Goal: Find specific page/section

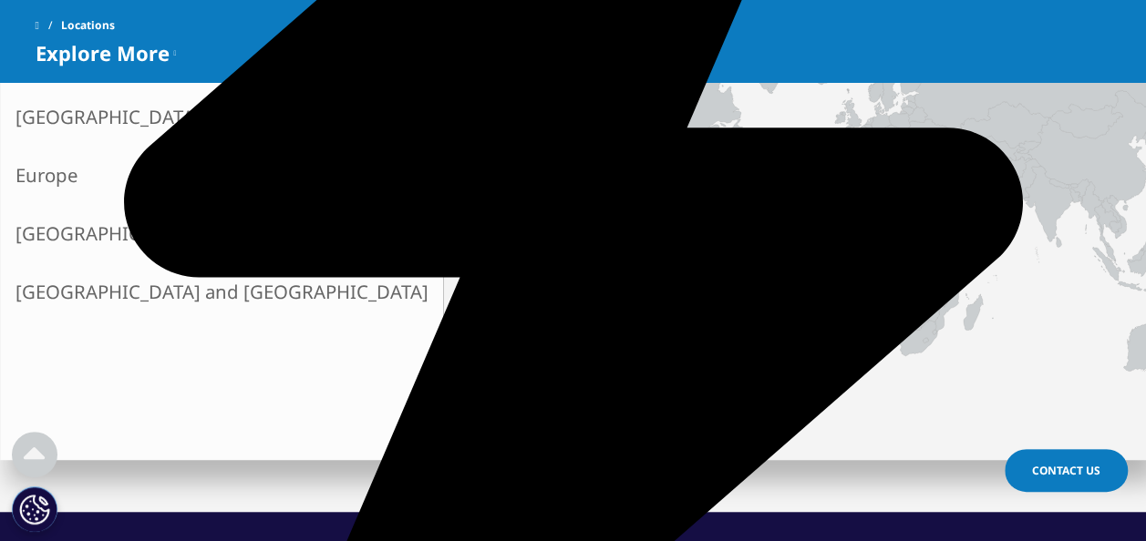
scroll to position [456, 0]
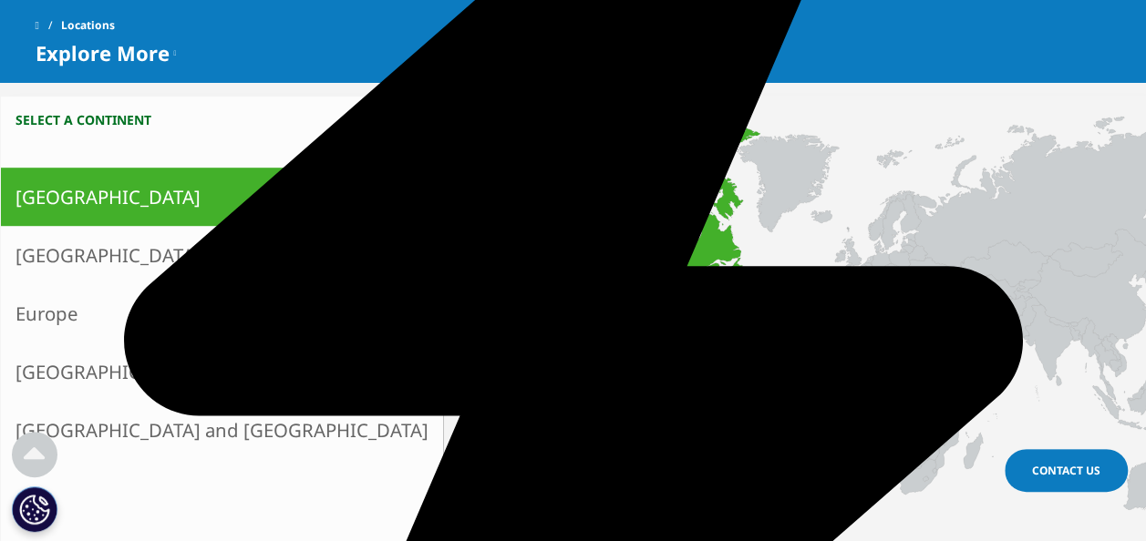
click at [575, 224] on icon at bounding box center [667, 204] width 185 height 159
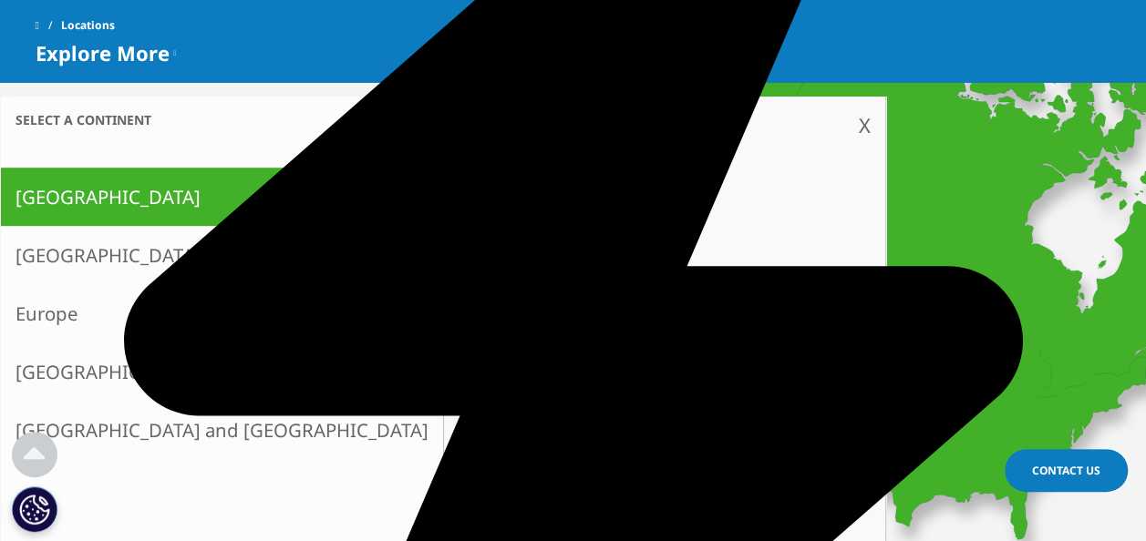
click at [859, 134] on div "X" at bounding box center [865, 124] width 12 height 27
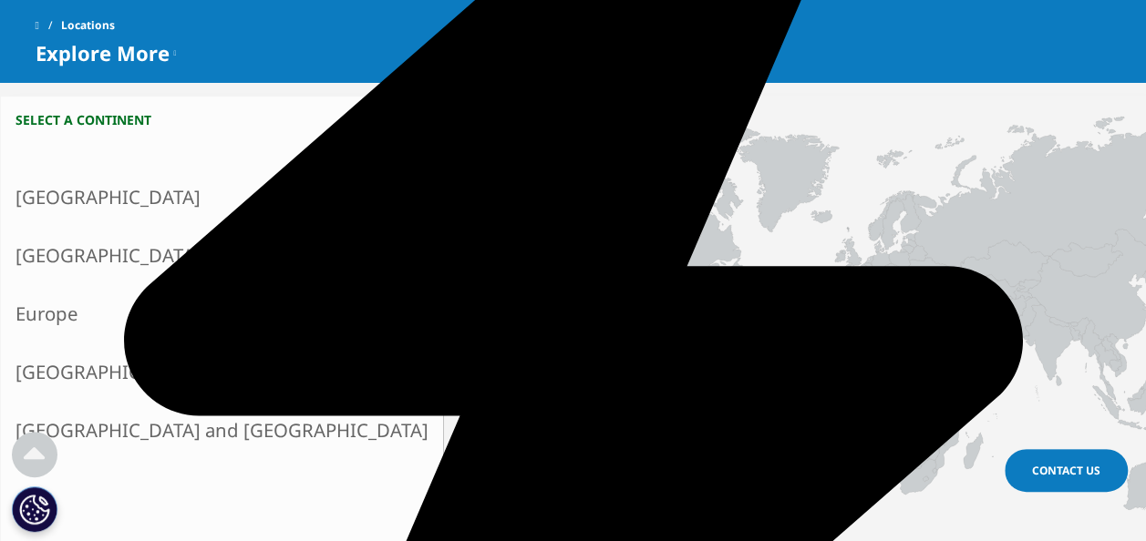
scroll to position [0, 0]
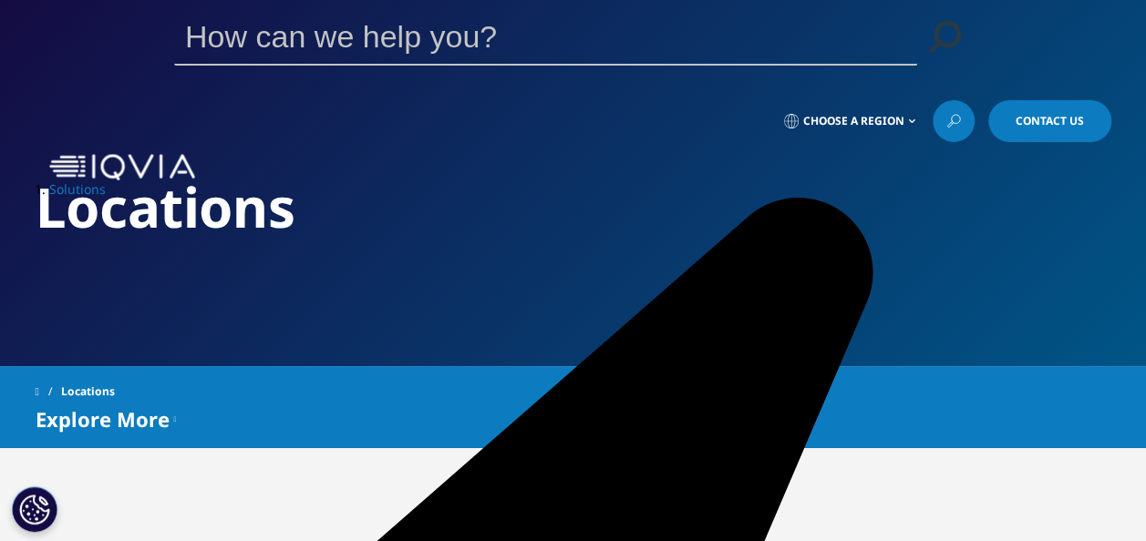
click at [949, 109] on icon at bounding box center [953, 121] width 15 height 24
click at [579, 64] on input "Search" at bounding box center [519, 36] width 691 height 55
paste input "BGSOF2"
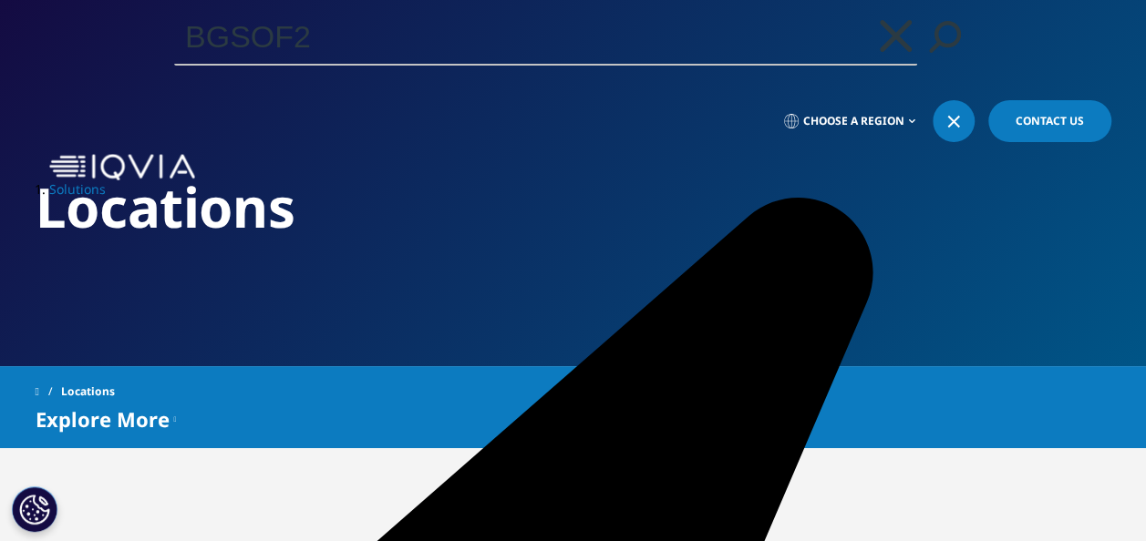
type input "BGSOF2"
click at [917, 64] on link "Search Loading" at bounding box center [944, 36] width 55 height 55
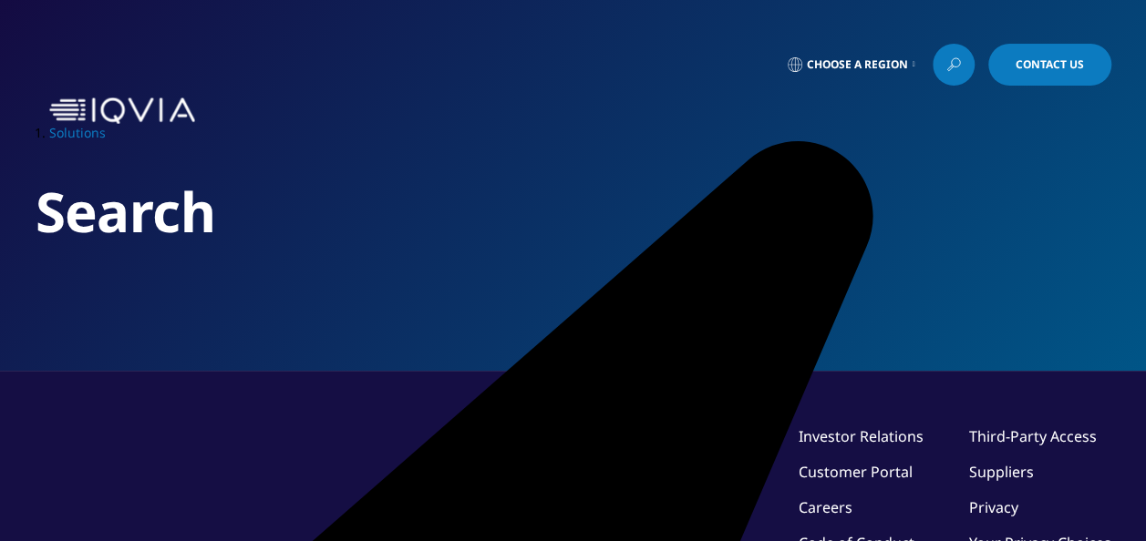
type input "BGSOF2"
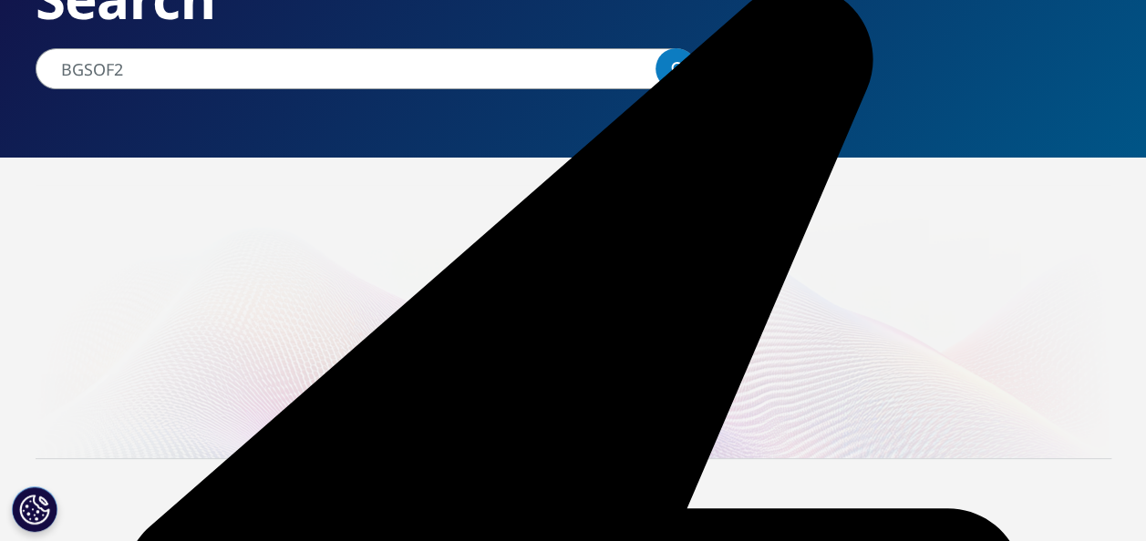
scroll to position [377, 0]
